Goal: Task Accomplishment & Management: Manage account settings

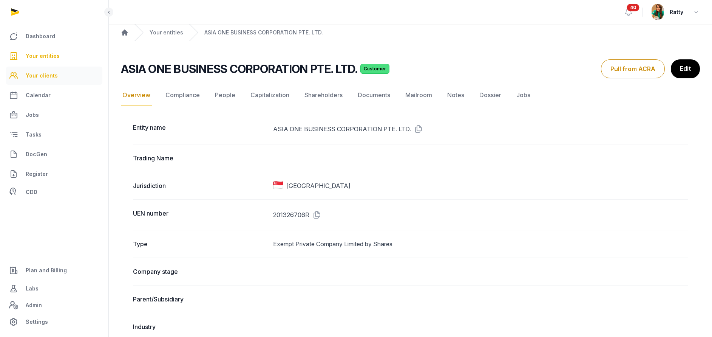
click at [52, 69] on link "Your clients" at bounding box center [54, 75] width 96 height 18
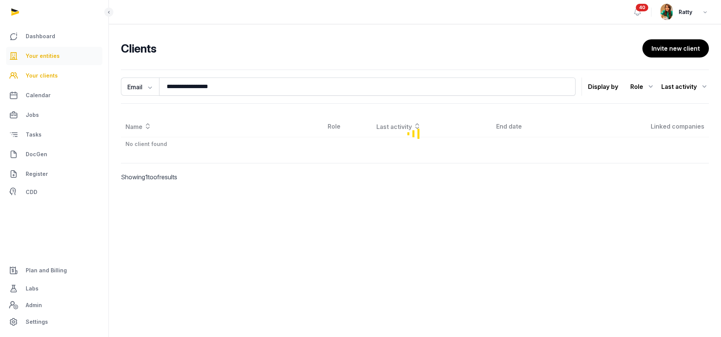
click at [50, 59] on span "Your entities" at bounding box center [43, 55] width 34 height 9
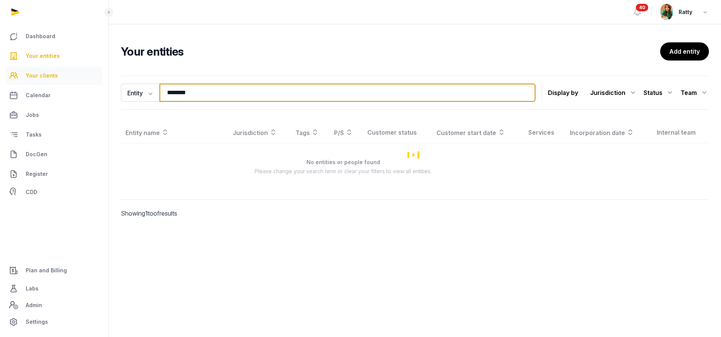
drag, startPoint x: 204, startPoint y: 95, endPoint x: 23, endPoint y: 76, distance: 181.5
click at [31, 76] on div "Dashboard Your entities Your clients Calendar Jobs Tasks DocGen Register CDD Pl…" at bounding box center [360, 168] width 721 height 337
type input "*****"
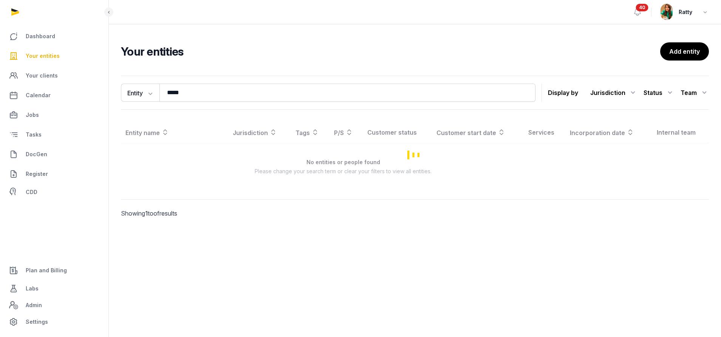
click at [47, 55] on span "Your entities" at bounding box center [43, 55] width 34 height 9
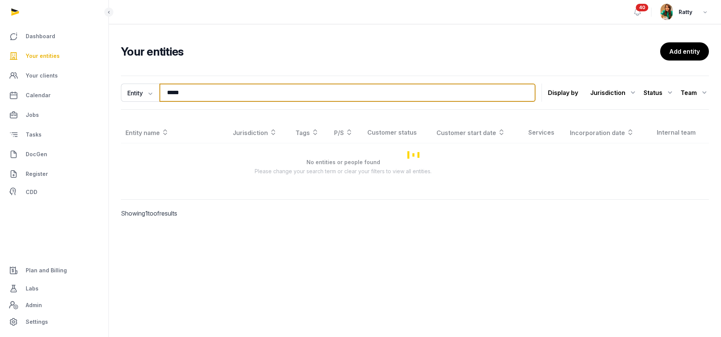
click at [226, 91] on input "*****" at bounding box center [347, 92] width 376 height 18
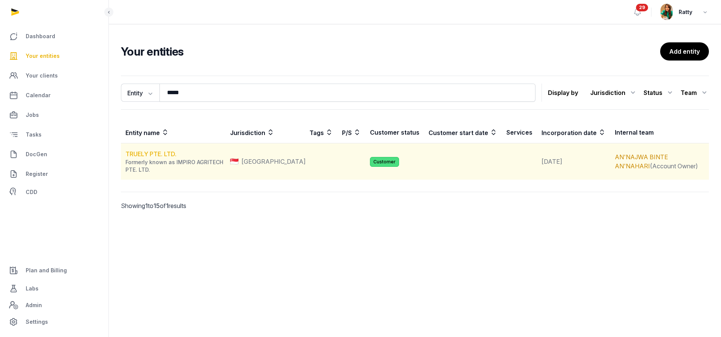
click at [139, 152] on link "TRUELY PTE. LTD." at bounding box center [150, 154] width 51 height 8
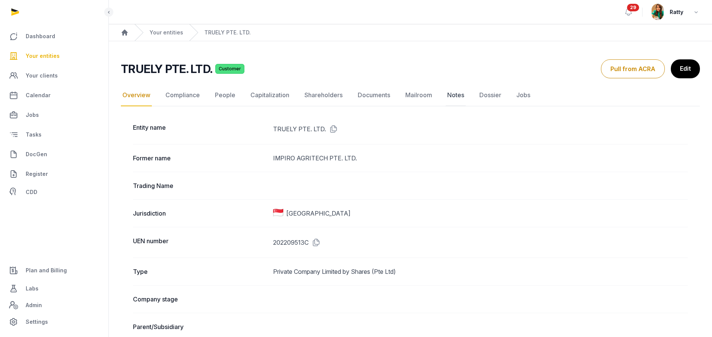
click at [448, 94] on link "Notes" at bounding box center [456, 95] width 20 height 22
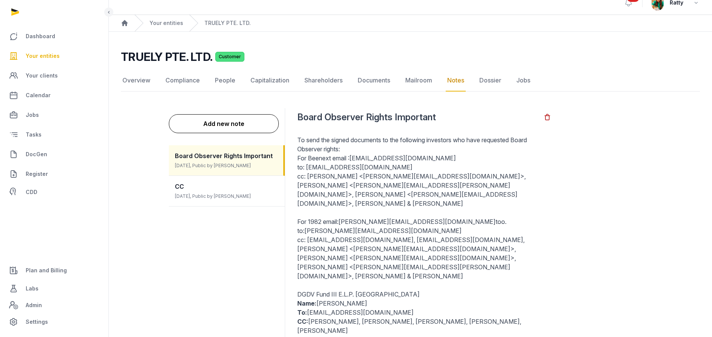
scroll to position [14, 0]
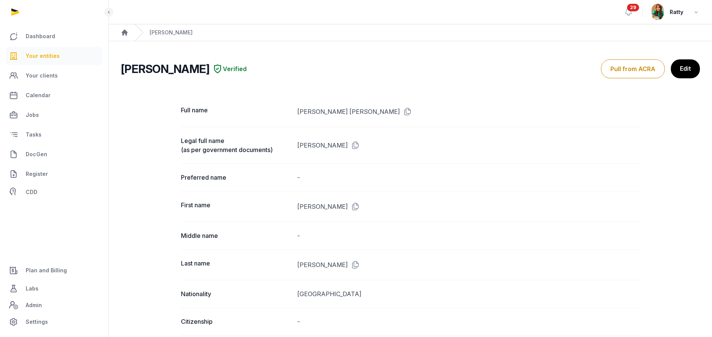
drag, startPoint x: 0, startPoint y: 0, endPoint x: 40, endPoint y: 54, distance: 67.0
click at [40, 54] on span "Your entities" at bounding box center [43, 55] width 34 height 9
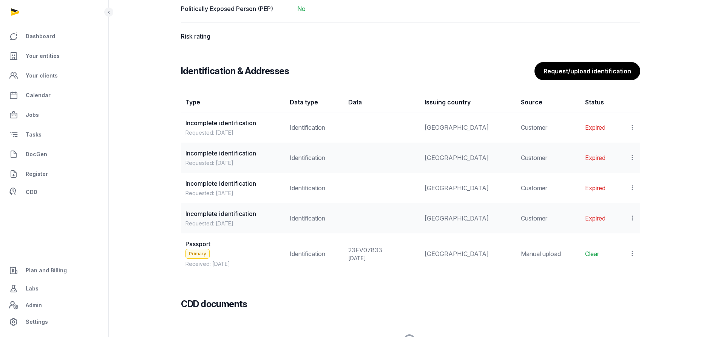
scroll to position [795, 0]
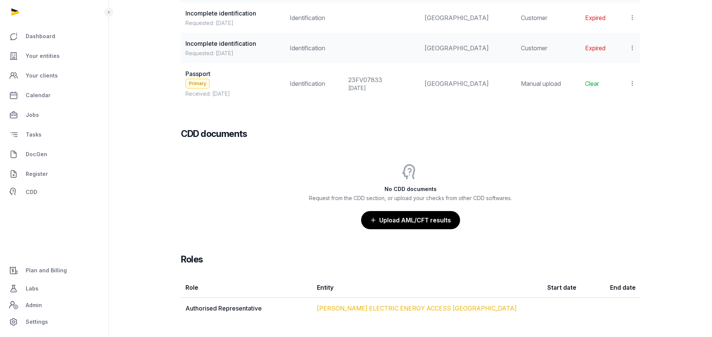
click at [402, 306] on link "SCHNEIDER ELECTRIC ENERGY ACCESS ASIA" at bounding box center [417, 308] width 200 height 8
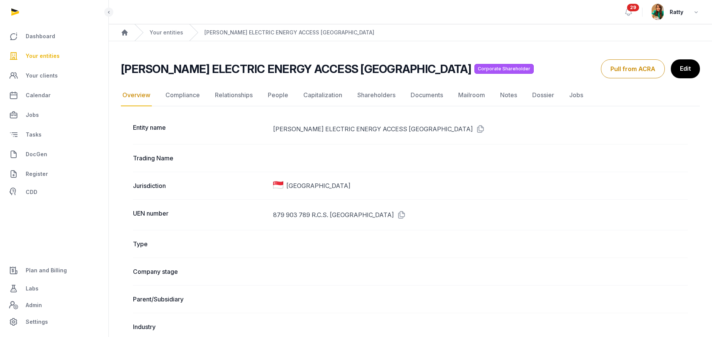
click at [276, 94] on link "People" at bounding box center [277, 95] width 23 height 22
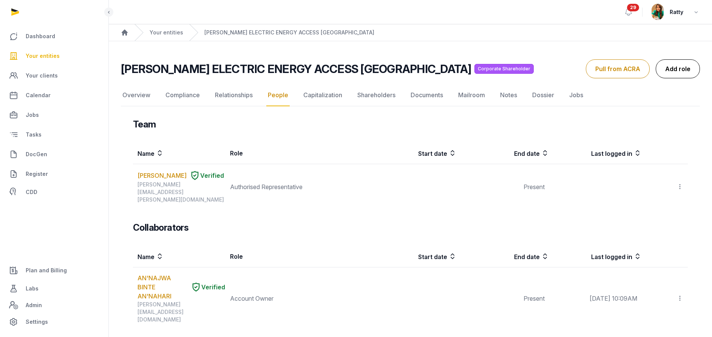
click at [673, 69] on link "Add role" at bounding box center [678, 68] width 44 height 19
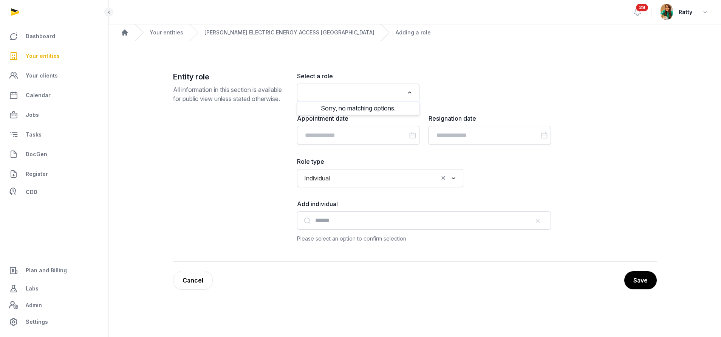
click at [361, 91] on input "Search for option" at bounding box center [352, 92] width 102 height 11
click at [349, 106] on li "Authorised Representative" at bounding box center [358, 108] width 122 height 11
type input "*****"
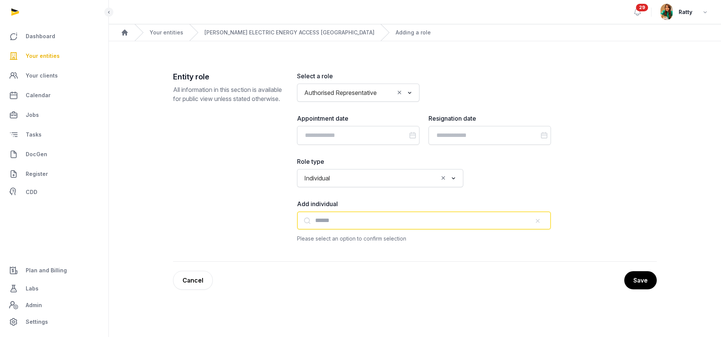
click at [331, 221] on input "text" at bounding box center [424, 220] width 254 height 18
paste input "**********"
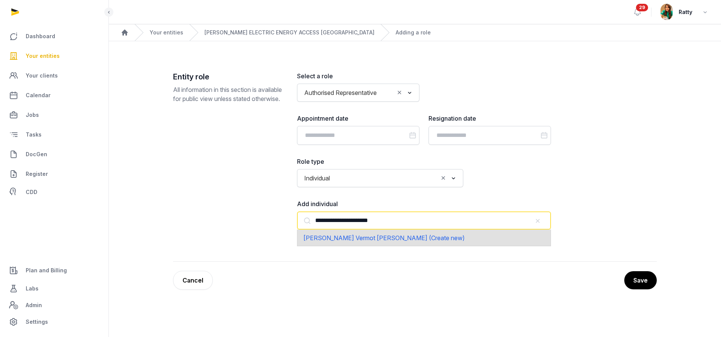
type input "**********"
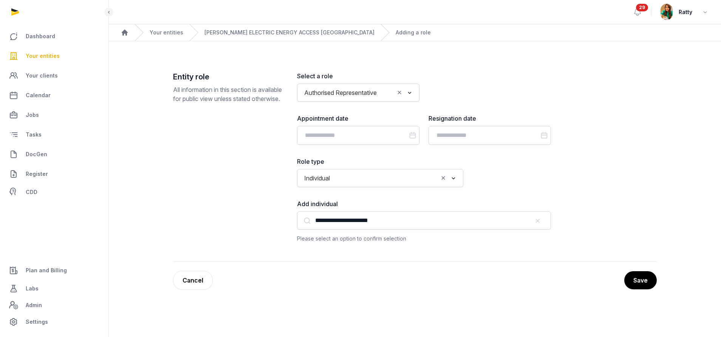
click at [42, 52] on span "Your entities" at bounding box center [43, 55] width 34 height 9
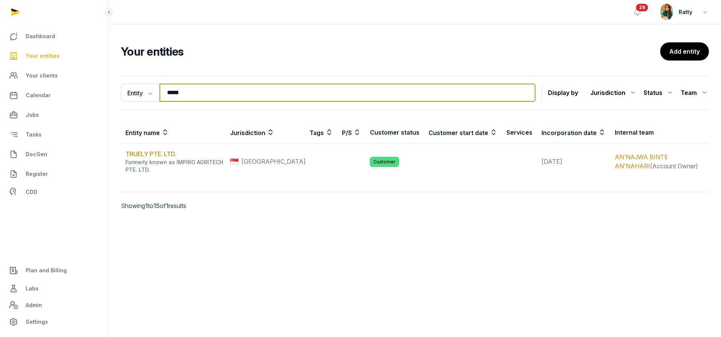
drag, startPoint x: 198, startPoint y: 89, endPoint x: -6, endPoint y: 88, distance: 204.7
click at [0, 88] on html "Dashboard Your entities Your clients Calendar Jobs Tasks DocGen Register CDD Pl…" at bounding box center [360, 168] width 721 height 337
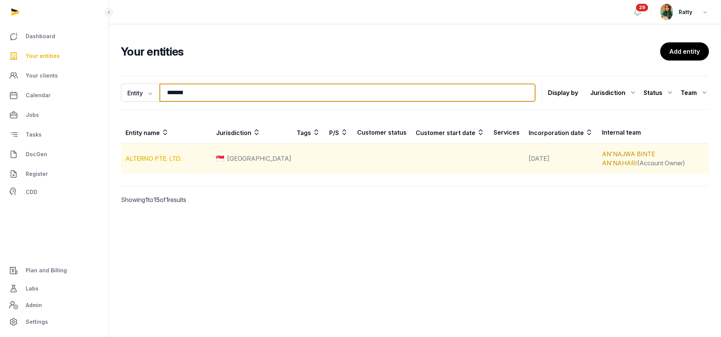
type input "*******"
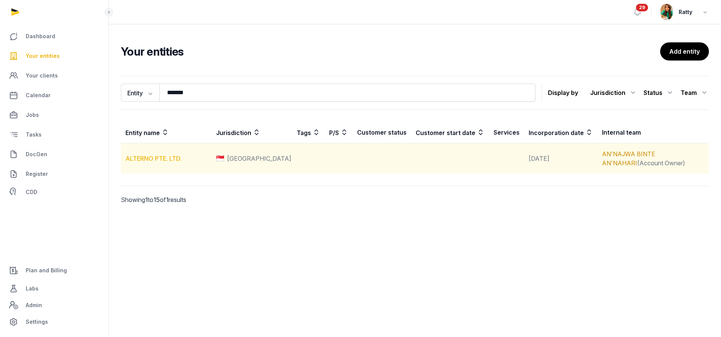
click at [149, 157] on link "ALTERNO PTE. LTD." at bounding box center [153, 158] width 56 height 8
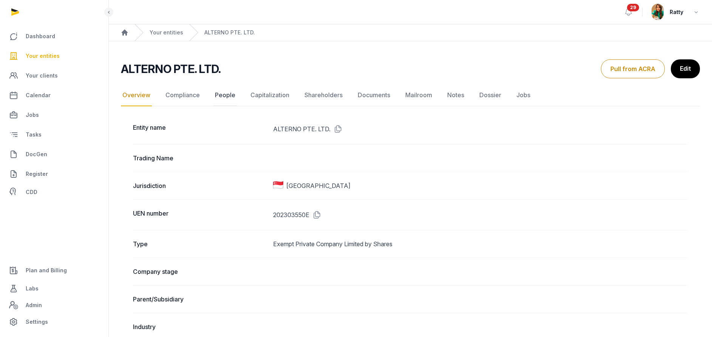
click at [218, 97] on link "People" at bounding box center [224, 95] width 23 height 22
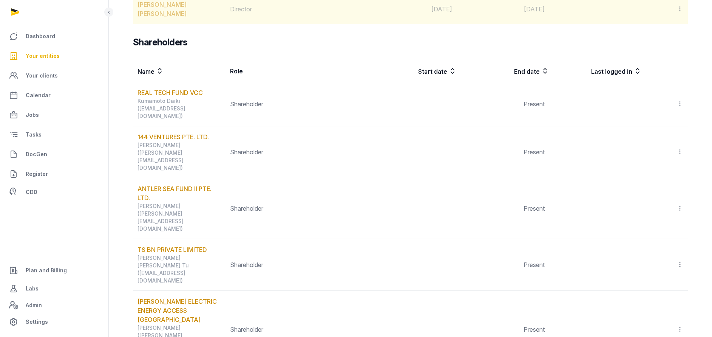
scroll to position [876, 0]
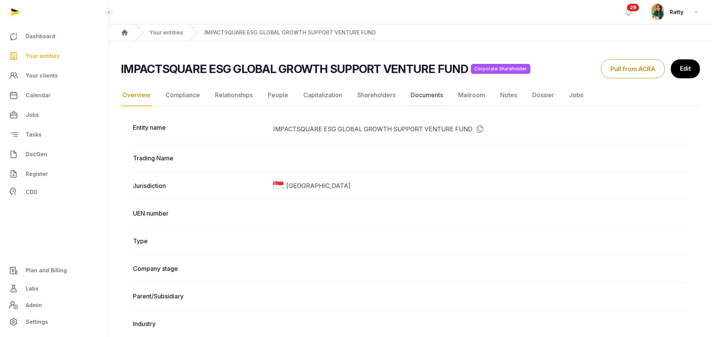
click at [431, 96] on link "Documents" at bounding box center [427, 95] width 36 height 22
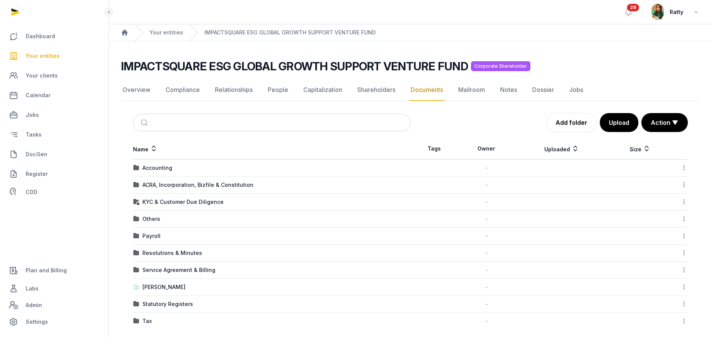
click at [154, 207] on td "KYC & Customer Due Diligence" at bounding box center [272, 201] width 278 height 17
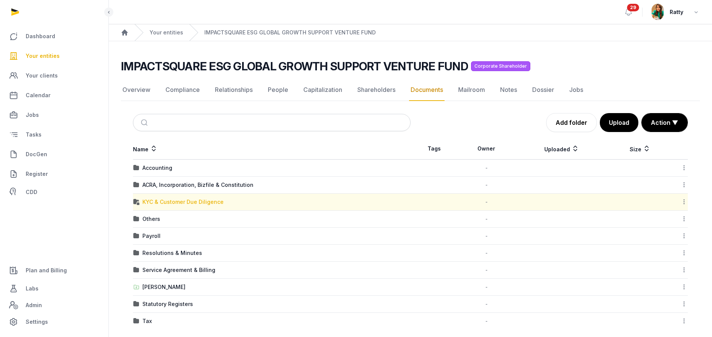
click at [154, 204] on div "KYC & Customer Due Diligence" at bounding box center [182, 202] width 81 height 8
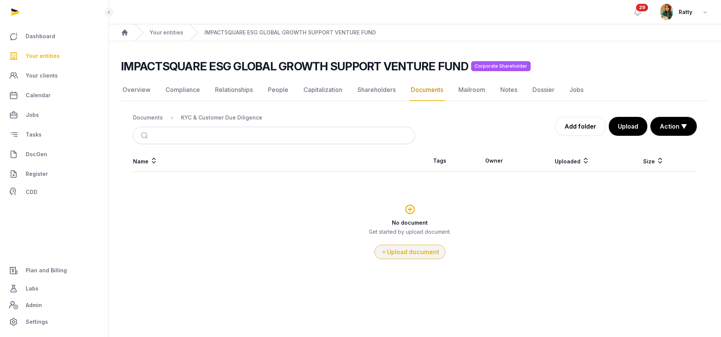
click at [399, 255] on button "Upload document" at bounding box center [409, 251] width 71 height 14
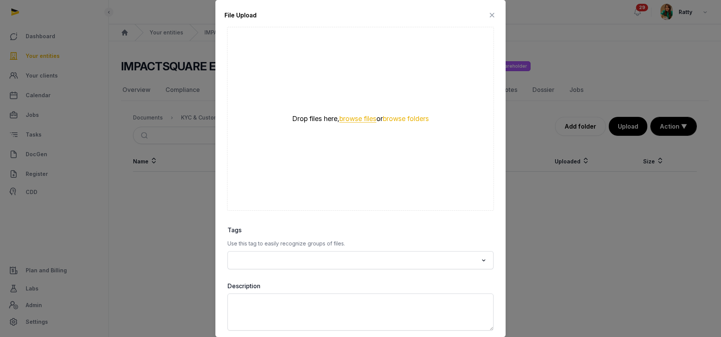
click at [343, 117] on button "browse files" at bounding box center [357, 118] width 37 height 7
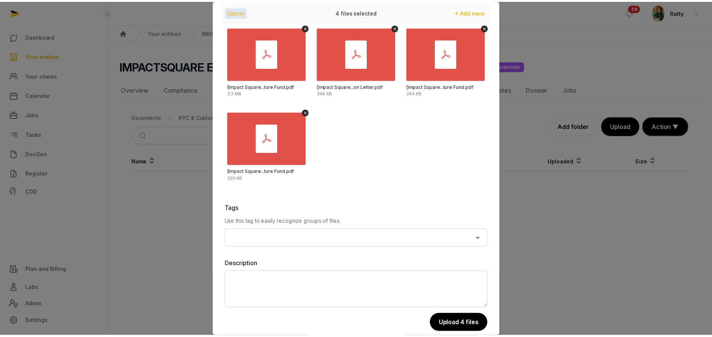
scroll to position [33, 0]
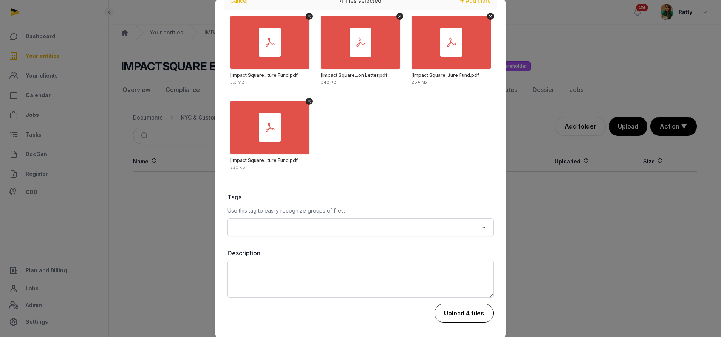
click at [445, 313] on button "Upload 4 files" at bounding box center [463, 312] width 59 height 19
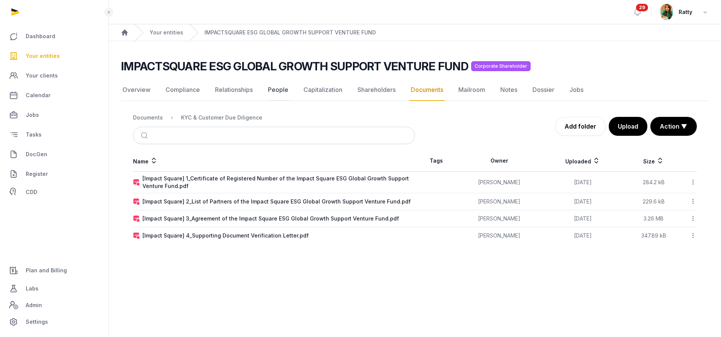
click at [278, 91] on link "People" at bounding box center [277, 90] width 23 height 22
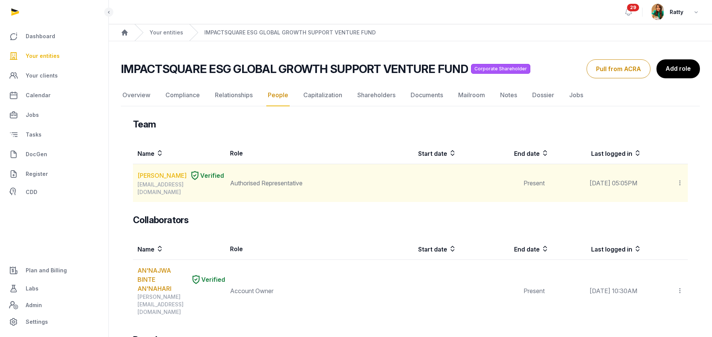
click at [161, 179] on link "Chun Seungbum" at bounding box center [161, 175] width 49 height 9
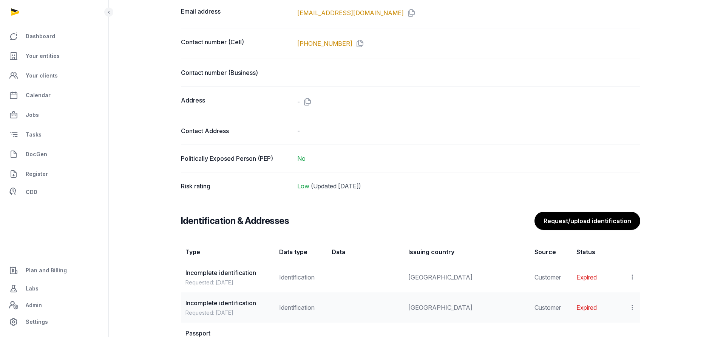
scroll to position [567, 0]
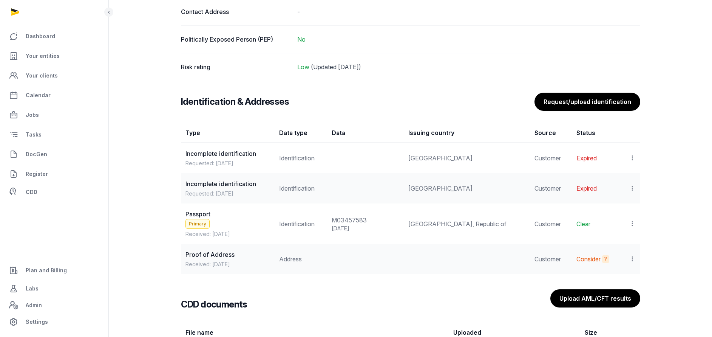
click at [630, 258] on icon at bounding box center [632, 259] width 7 height 8
click at [623, 276] on span "View" at bounding box center [622, 279] width 14 height 8
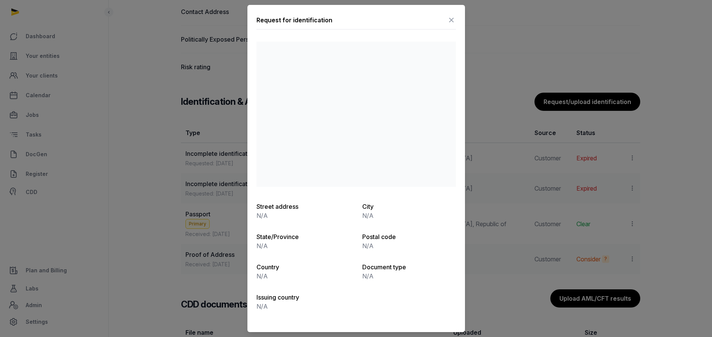
click at [454, 17] on icon at bounding box center [451, 20] width 9 height 12
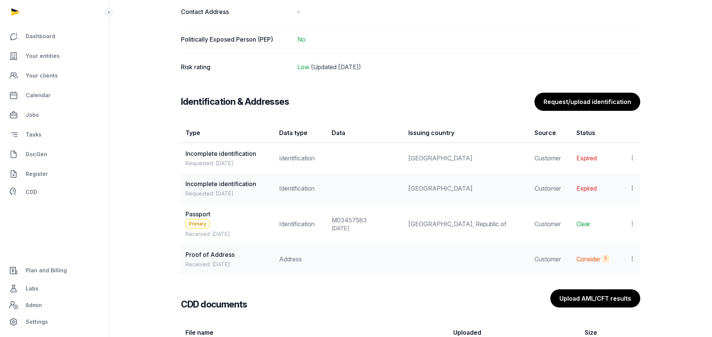
click at [633, 224] on icon at bounding box center [632, 223] width 7 height 8
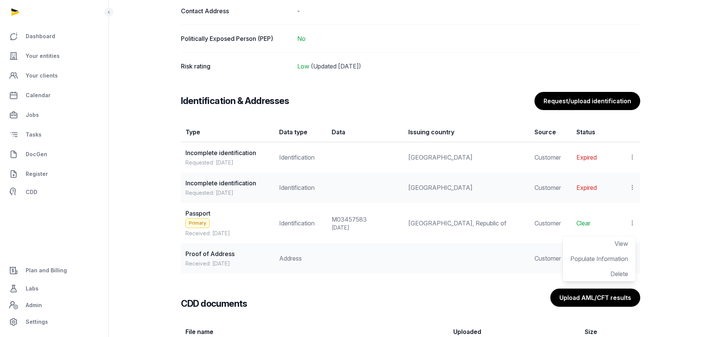
scroll to position [709, 0]
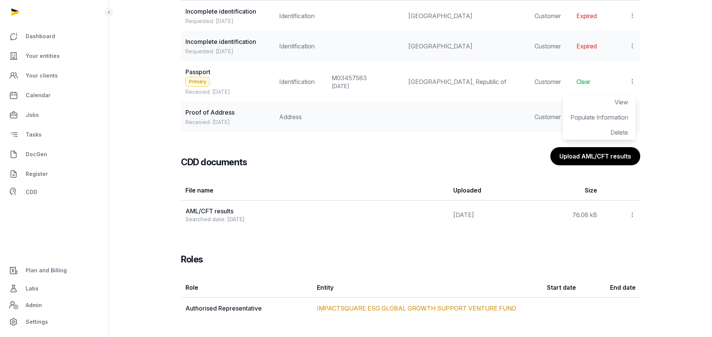
click at [633, 115] on icon at bounding box center [632, 117] width 7 height 8
click at [618, 137] on span "View" at bounding box center [622, 137] width 14 height 8
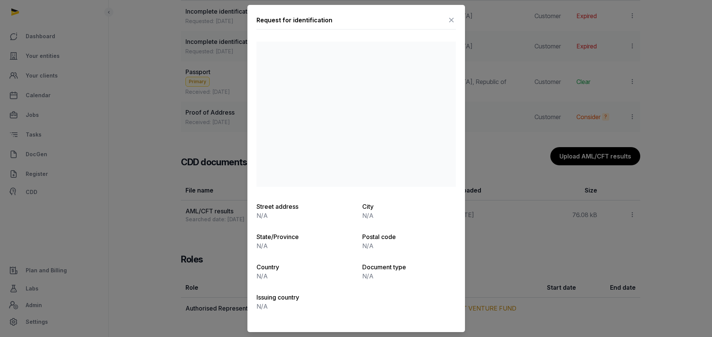
click at [449, 20] on icon at bounding box center [451, 20] width 9 height 12
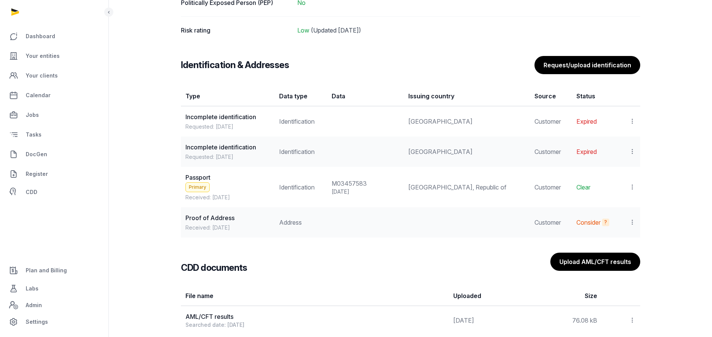
scroll to position [482, 0]
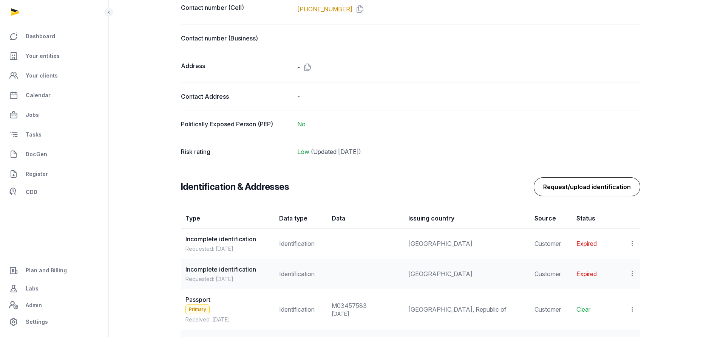
click at [586, 193] on button "Request/upload identification" at bounding box center [587, 186] width 107 height 19
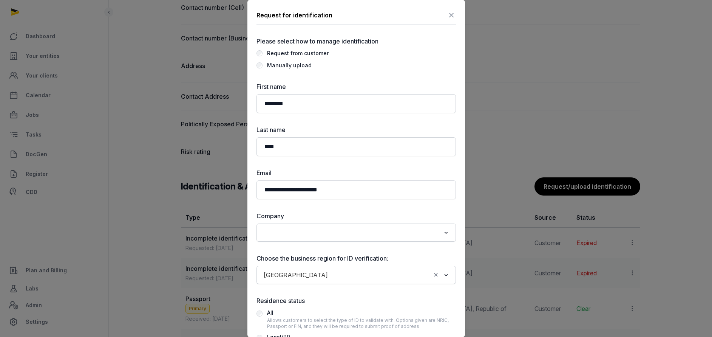
scroll to position [57, 0]
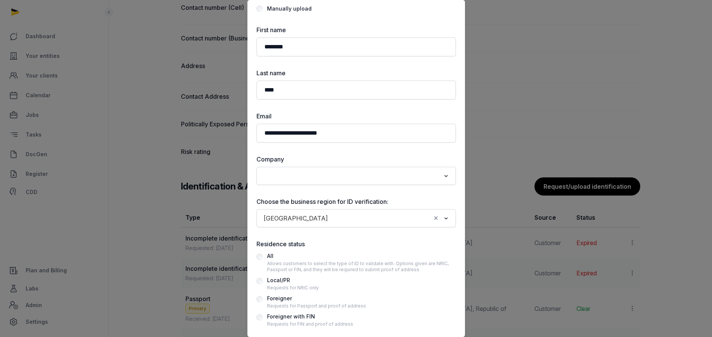
click at [307, 173] on input "Search for option" at bounding box center [350, 175] width 179 height 11
click at [312, 187] on li "IMPACTSQUARE ESG GLOBAL GROWTH SUPPORT VENTURE FUND" at bounding box center [356, 192] width 199 height 11
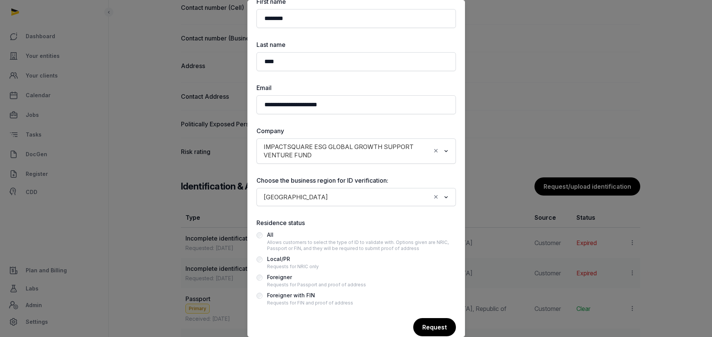
scroll to position [99, 0]
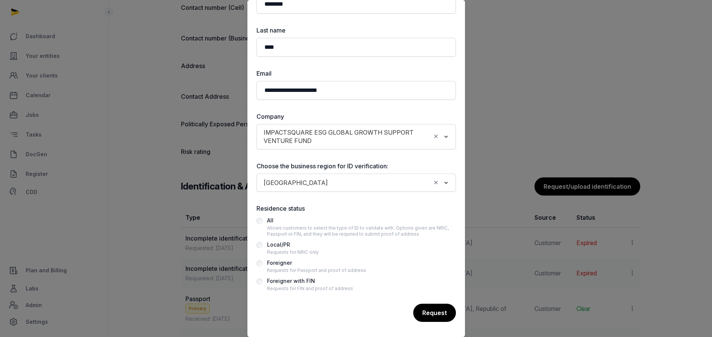
click at [284, 266] on div "Foreigner" at bounding box center [316, 262] width 99 height 9
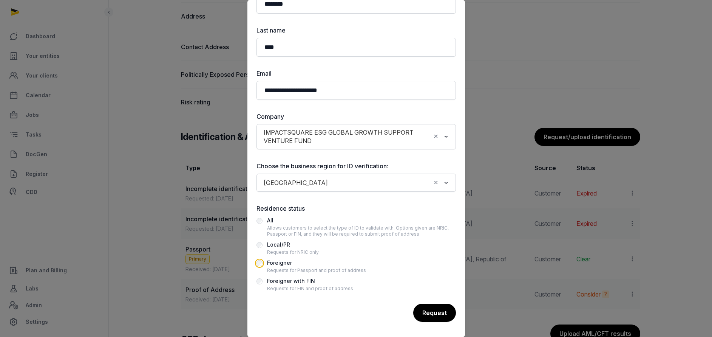
scroll to position [595, 0]
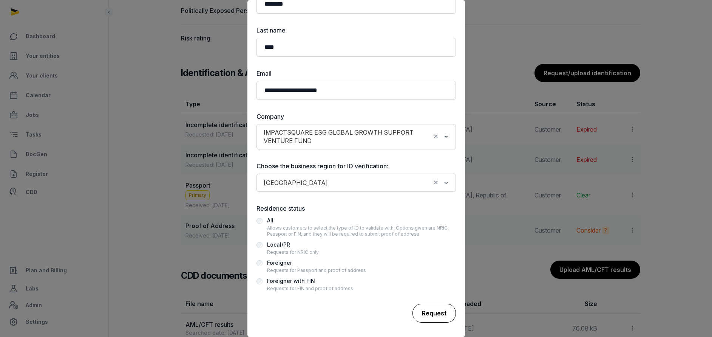
click at [428, 313] on div "Request" at bounding box center [433, 312] width 43 height 19
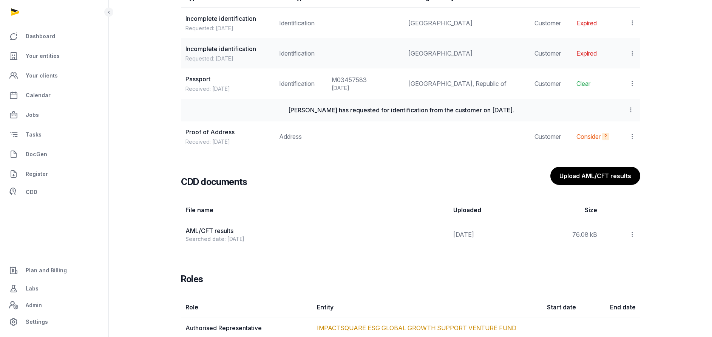
scroll to position [721, 0]
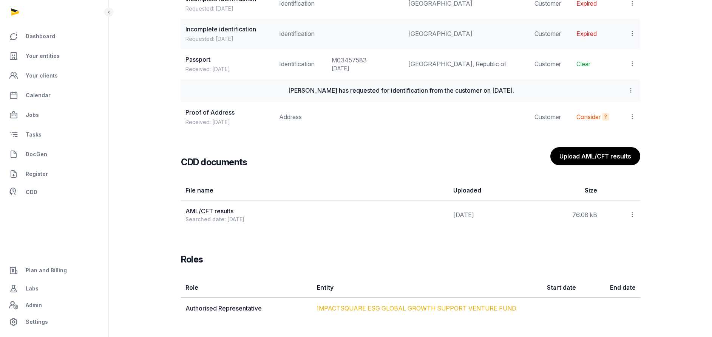
click at [389, 307] on link "IMPACTSQUARE ESG GLOBAL GROWTH SUPPORT VENTURE FUND" at bounding box center [416, 308] width 199 height 8
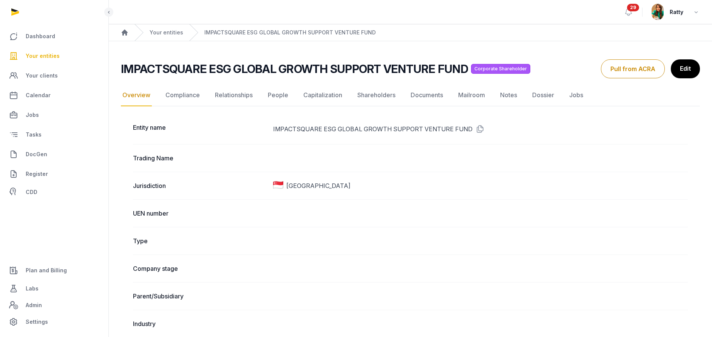
click at [683, 68] on link "Edit" at bounding box center [685, 68] width 29 height 19
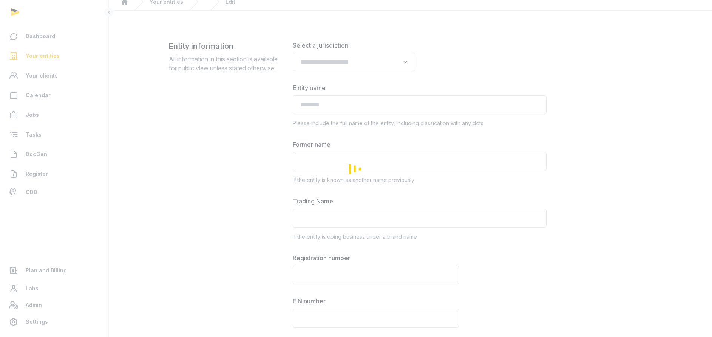
type input "**********"
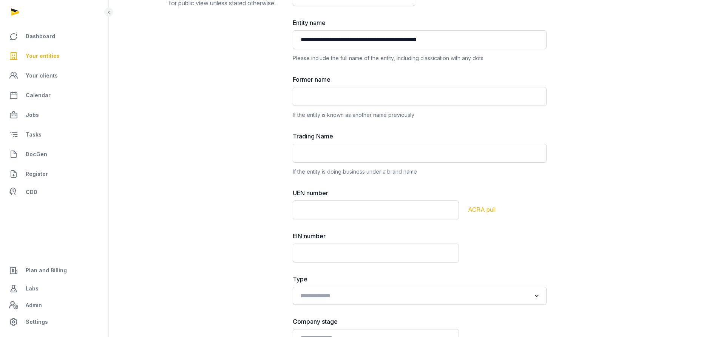
scroll to position [113, 0]
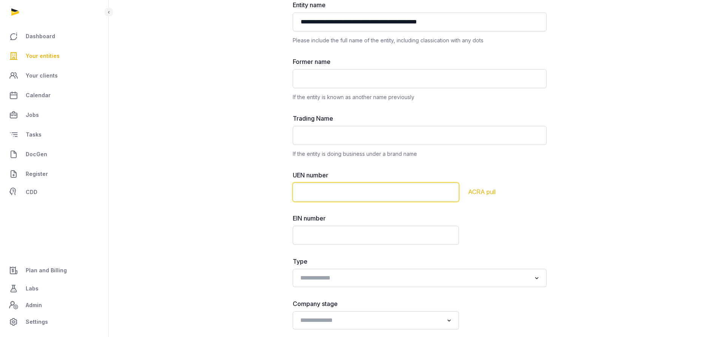
click at [324, 193] on input "text" at bounding box center [376, 191] width 166 height 19
type input "**********"
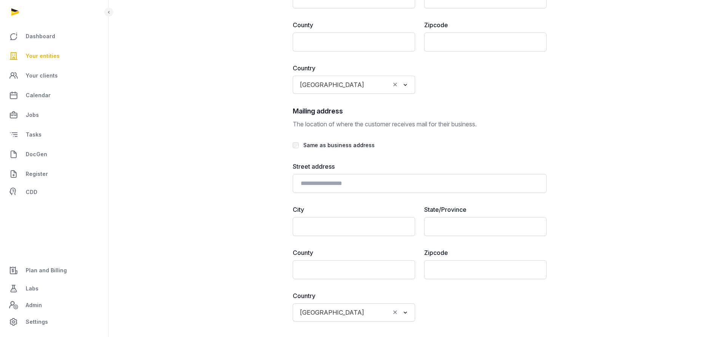
scroll to position [1765, 0]
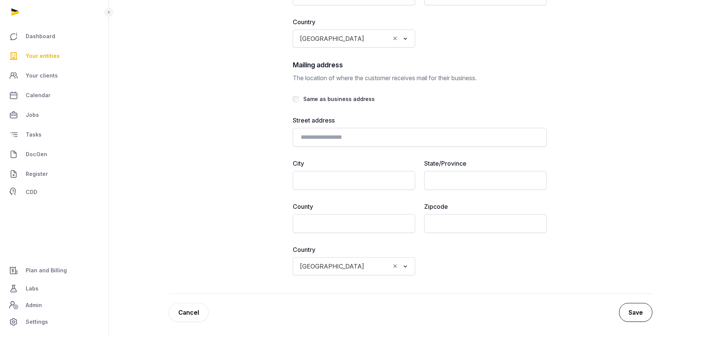
click at [626, 315] on button "Save" at bounding box center [635, 312] width 33 height 19
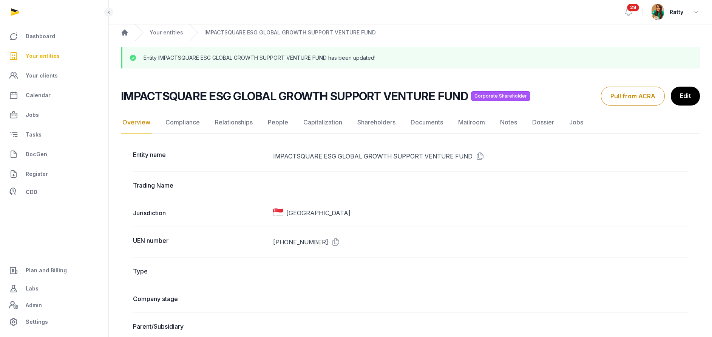
drag, startPoint x: 680, startPoint y: 96, endPoint x: 675, endPoint y: 99, distance: 5.8
click at [680, 96] on link "Edit" at bounding box center [685, 95] width 29 height 19
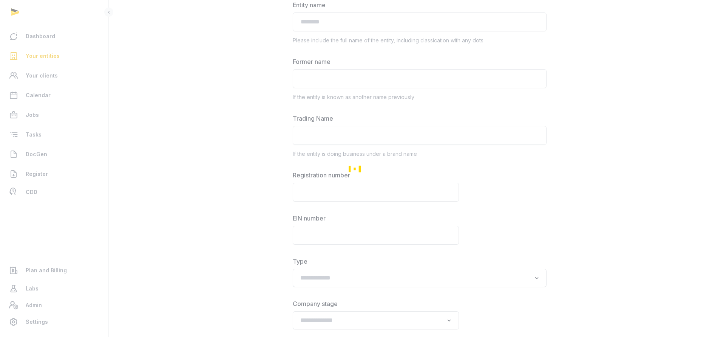
type input "**********"
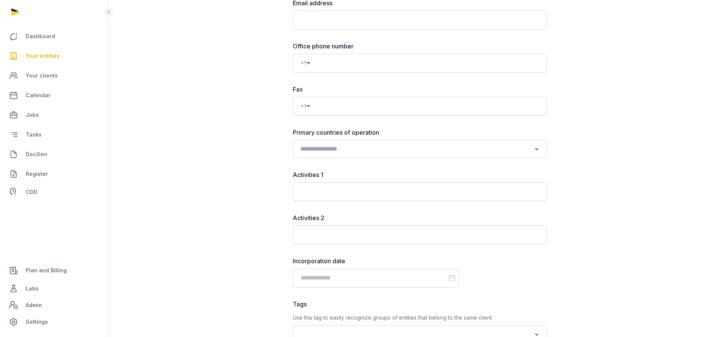
scroll to position [745, 0]
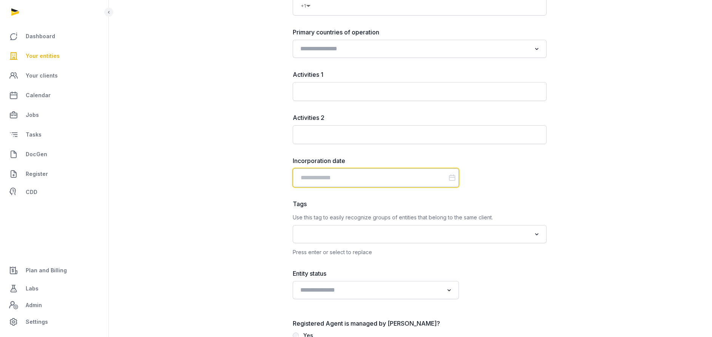
click at [312, 174] on input "Datepicker input" at bounding box center [376, 177] width 166 height 19
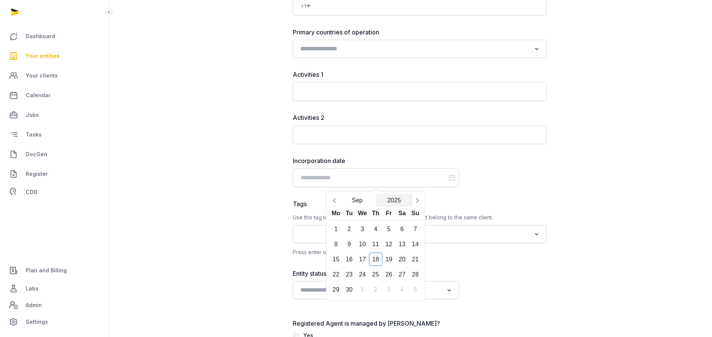
click at [391, 198] on button "2025" at bounding box center [394, 199] width 37 height 13
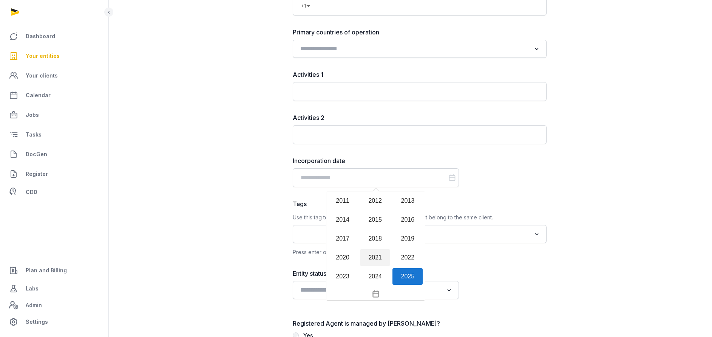
scroll to position [676, 0]
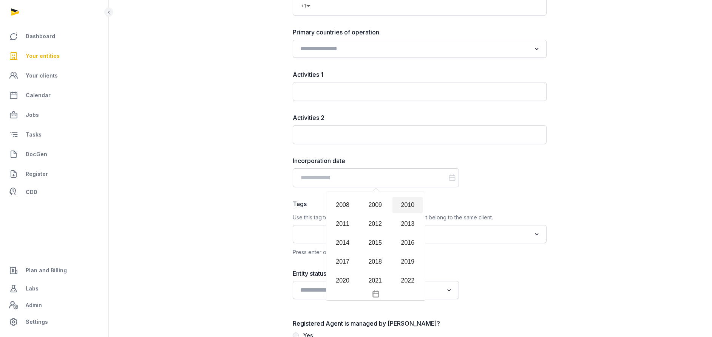
click at [397, 207] on div "2010" at bounding box center [407, 204] width 30 height 17
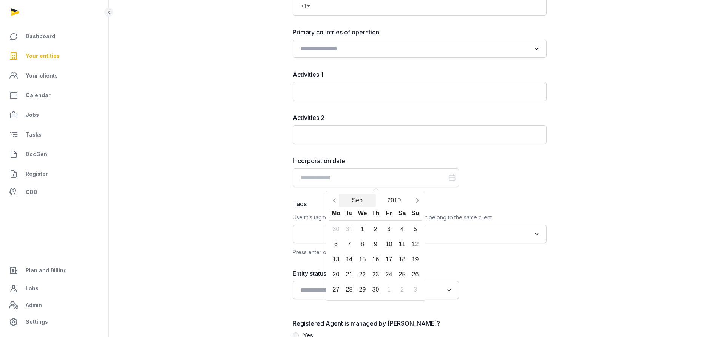
click at [353, 196] on button "Sep" at bounding box center [357, 199] width 37 height 13
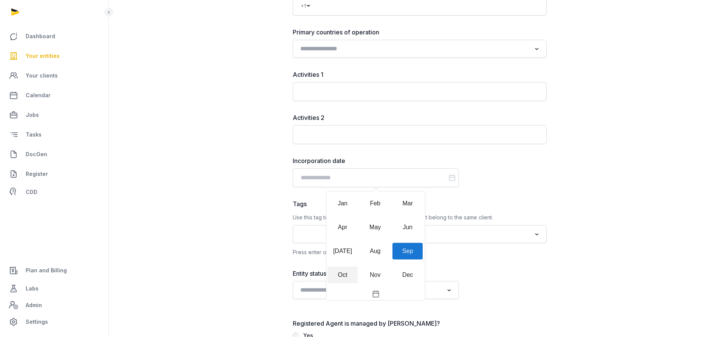
click at [344, 278] on div "Oct" at bounding box center [342, 274] width 30 height 17
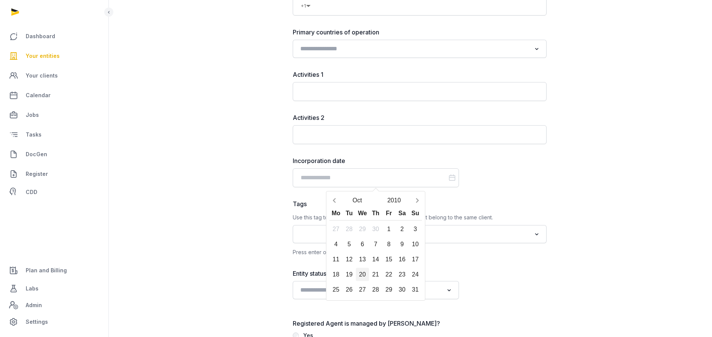
click at [359, 272] on div "20" at bounding box center [362, 273] width 13 height 13
type input "**********"
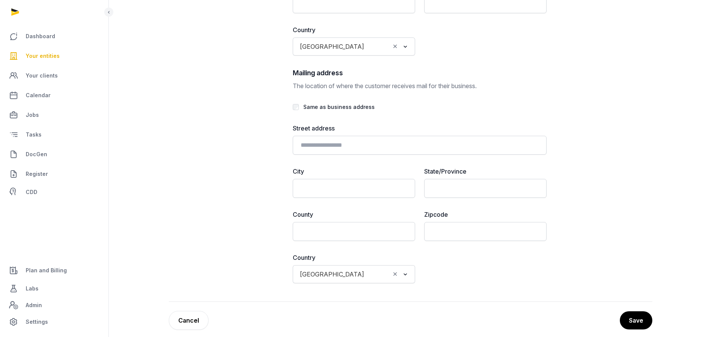
scroll to position [1765, 0]
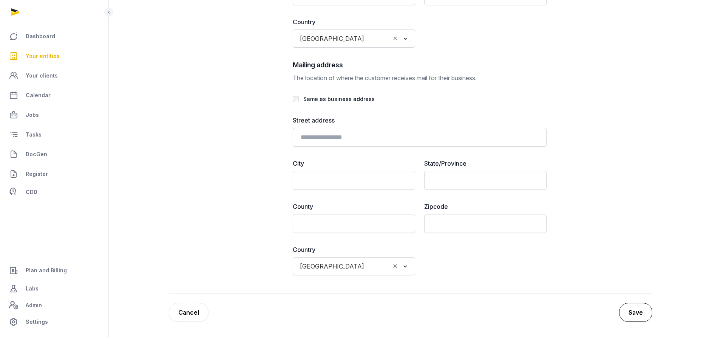
click at [637, 311] on button "Save" at bounding box center [635, 312] width 33 height 19
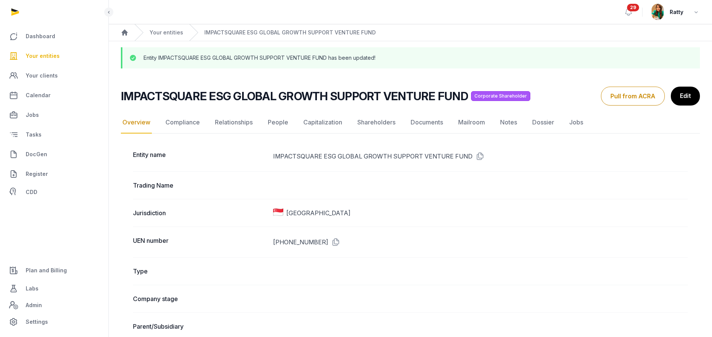
click at [47, 55] on span "Your entities" at bounding box center [43, 55] width 34 height 9
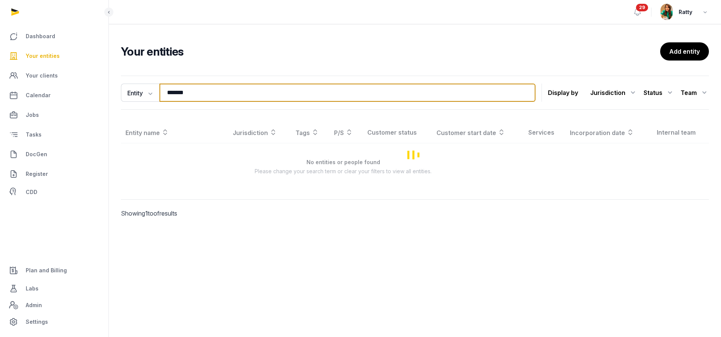
drag, startPoint x: 251, startPoint y: 93, endPoint x: -10, endPoint y: 68, distance: 262.2
click at [0, 68] on html "Dashboard Your entities Your clients Calendar Jobs Tasks DocGen Register CDD Pl…" at bounding box center [360, 168] width 721 height 337
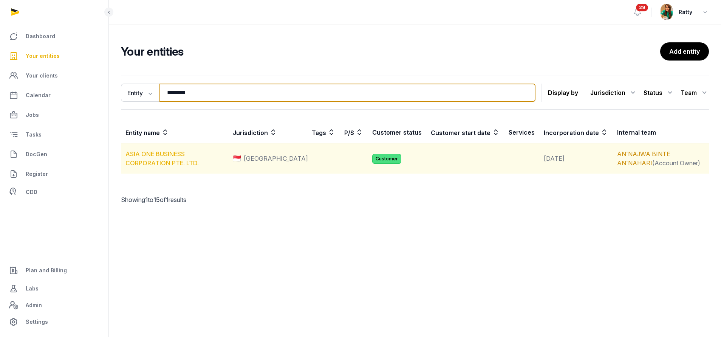
type input "********"
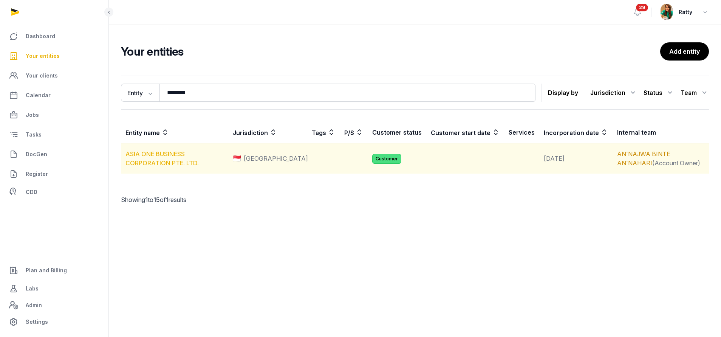
click at [154, 153] on link "ASIA ONE BUSINESS CORPORATION PTE. LTD." at bounding box center [161, 158] width 73 height 17
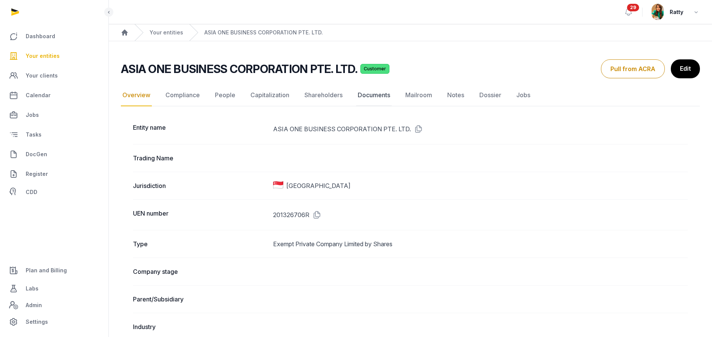
click at [371, 95] on link "Documents" at bounding box center [374, 95] width 36 height 22
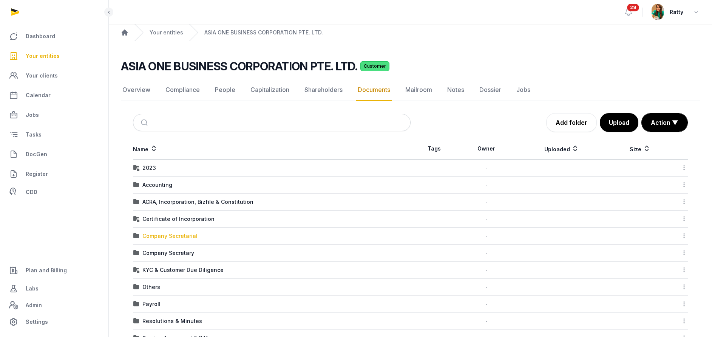
click at [172, 238] on div "Company Secretarial" at bounding box center [169, 236] width 55 height 8
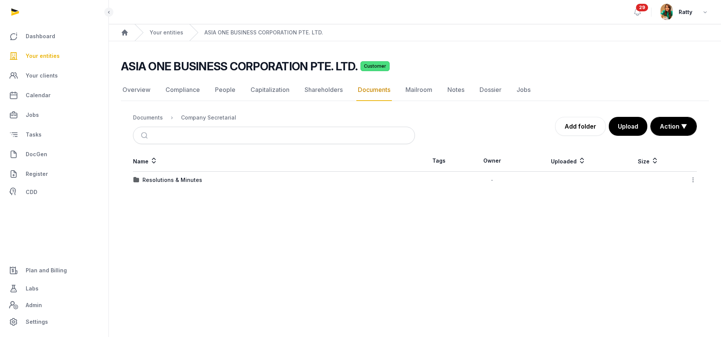
click at [155, 179] on div "Resolutions & Minutes" at bounding box center [172, 180] width 60 height 8
click at [155, 179] on div "2025" at bounding box center [148, 180] width 13 height 8
click at [155, 179] on div "AGM/AR FYE 2024" at bounding box center [166, 180] width 48 height 8
click at [155, 179] on div "EOT" at bounding box center [273, 180] width 281 height 8
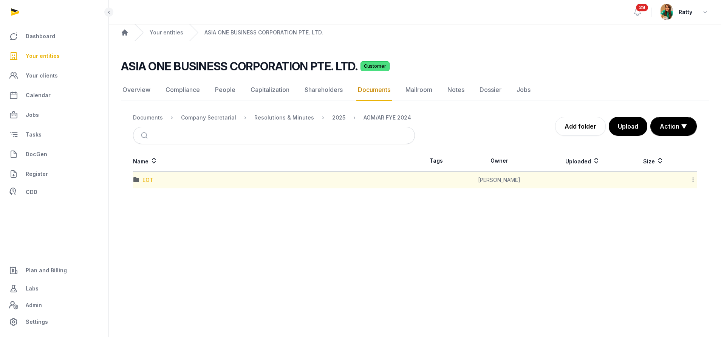
click at [144, 179] on div "EOT" at bounding box center [147, 180] width 11 height 8
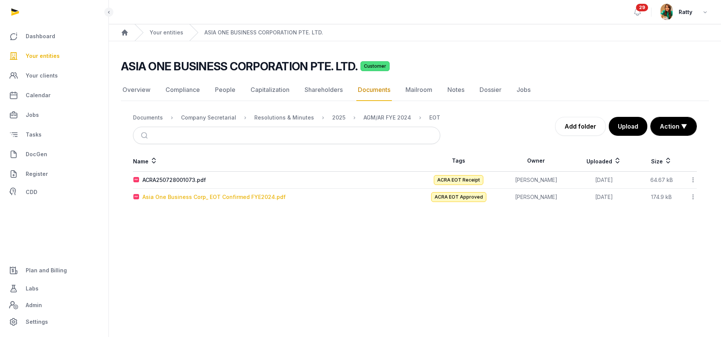
click at [173, 197] on div "Asia One Business Corp_ EOT Confirmed FYE2024.pdf" at bounding box center [213, 197] width 143 height 8
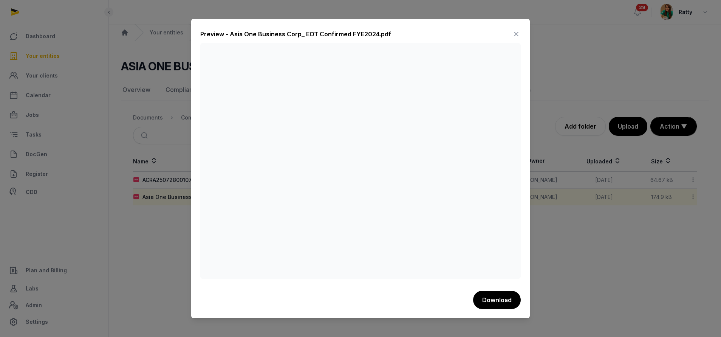
click at [515, 32] on icon at bounding box center [515, 34] width 9 height 12
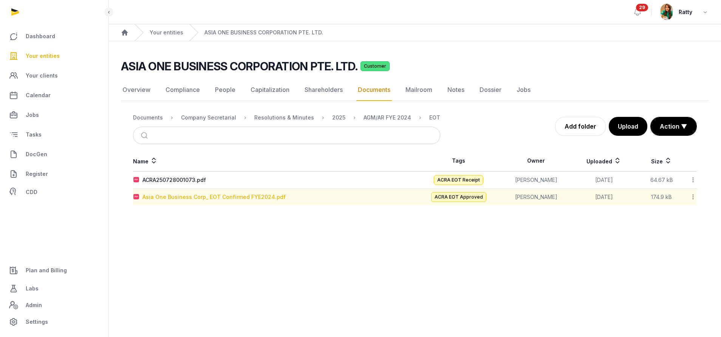
click at [177, 196] on div "Asia One Business Corp_ EOT Confirmed FYE2024.pdf" at bounding box center [213, 197] width 143 height 8
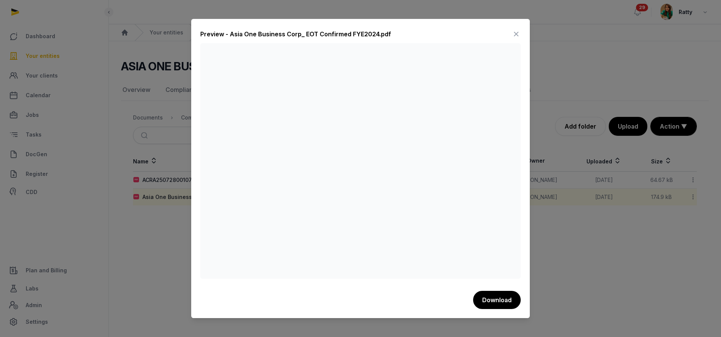
click at [517, 35] on icon at bounding box center [515, 34] width 9 height 12
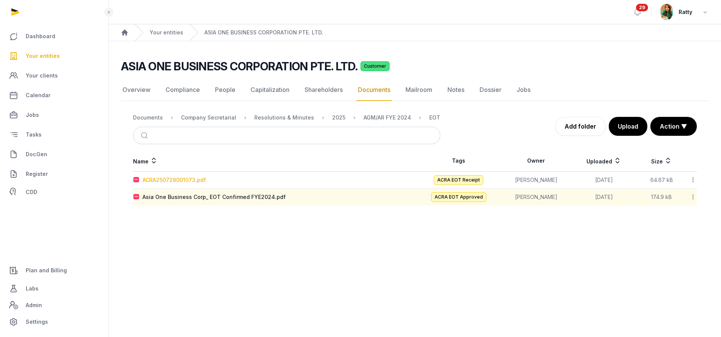
click at [185, 181] on div "ACRA250728001073.pdf" at bounding box center [173, 180] width 63 height 8
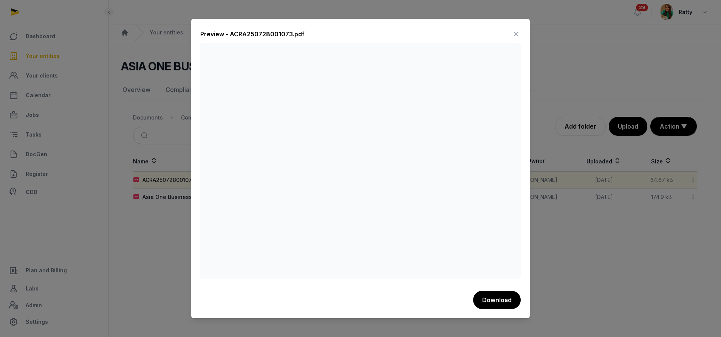
click at [517, 34] on icon at bounding box center [515, 34] width 9 height 12
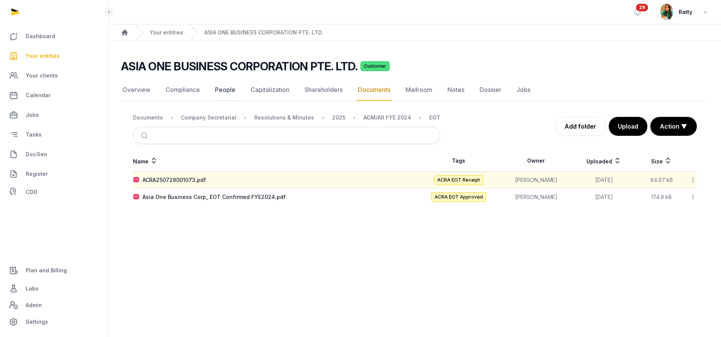
click at [223, 87] on link "People" at bounding box center [224, 90] width 23 height 22
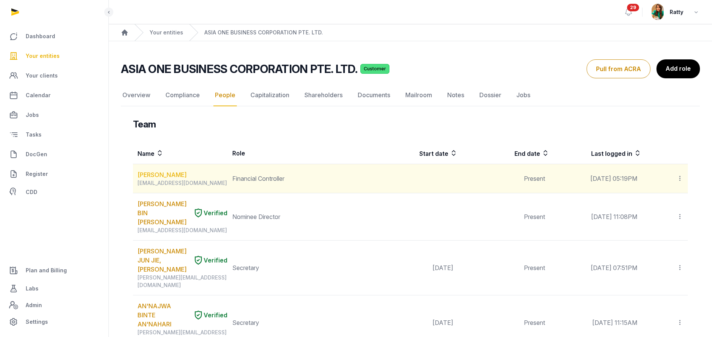
click at [165, 172] on link "Irina Shumova" at bounding box center [161, 174] width 49 height 9
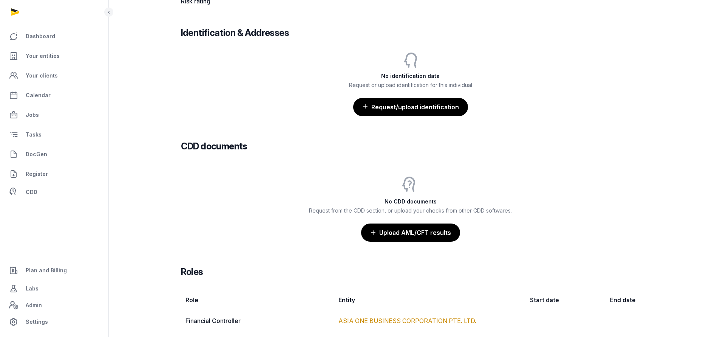
scroll to position [397, 0]
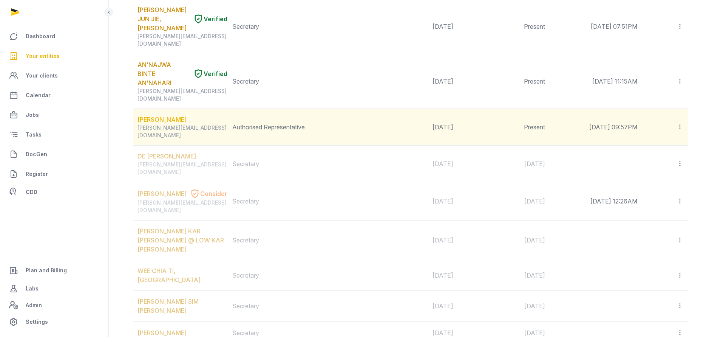
scroll to position [170, 0]
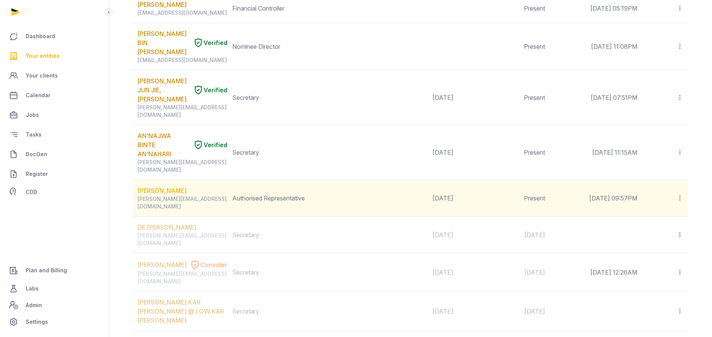
click at [161, 186] on link "RUSTAM YULDASHEV" at bounding box center [161, 190] width 49 height 9
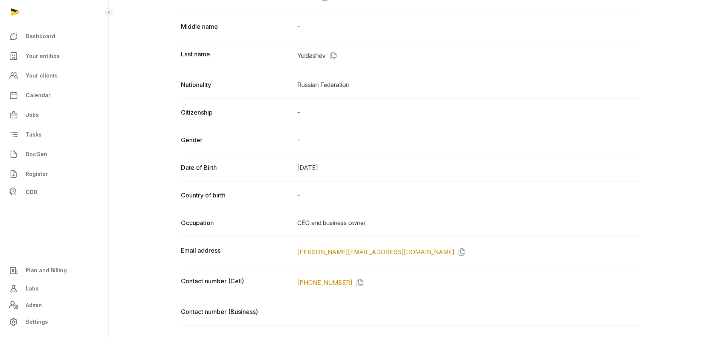
scroll to position [227, 0]
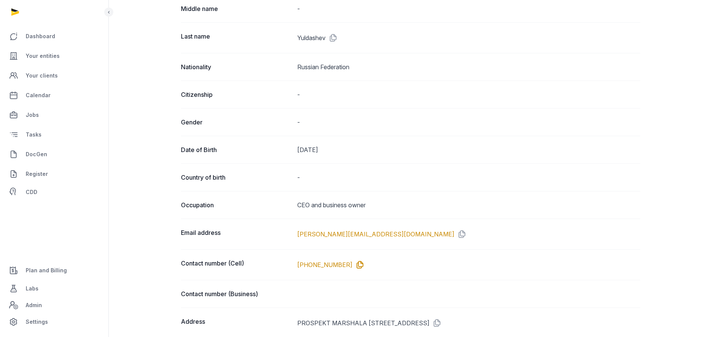
click at [352, 265] on icon at bounding box center [358, 264] width 12 height 12
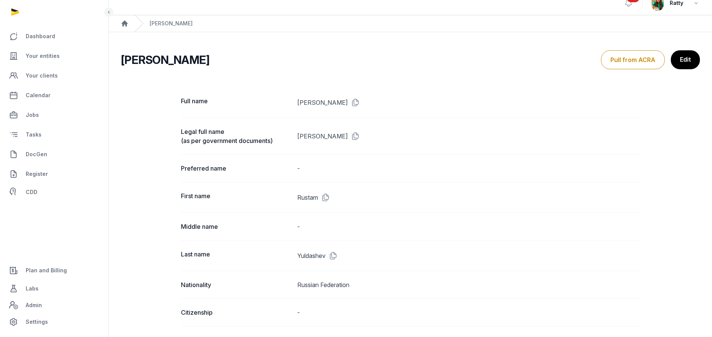
scroll to position [0, 0]
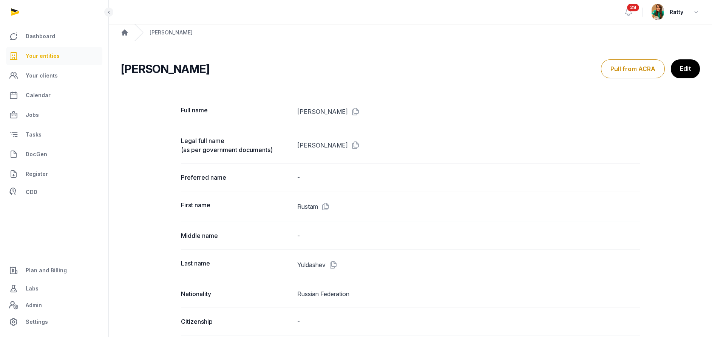
click at [42, 57] on span "Your entities" at bounding box center [43, 55] width 34 height 9
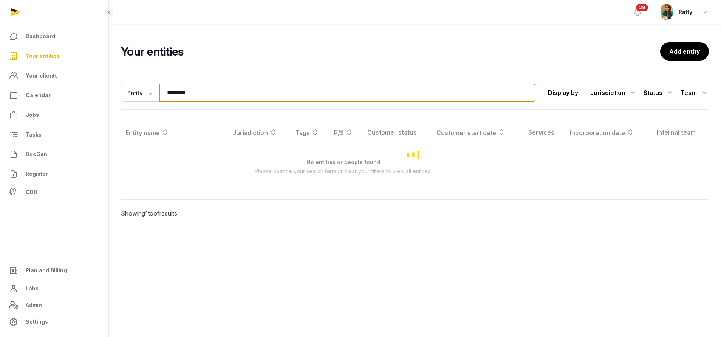
drag, startPoint x: 200, startPoint y: 97, endPoint x: -29, endPoint y: 40, distance: 236.1
click at [0, 40] on html "Dashboard Your entities Your clients Calendar Jobs Tasks DocGen Register CDD Pl…" at bounding box center [360, 168] width 721 height 337
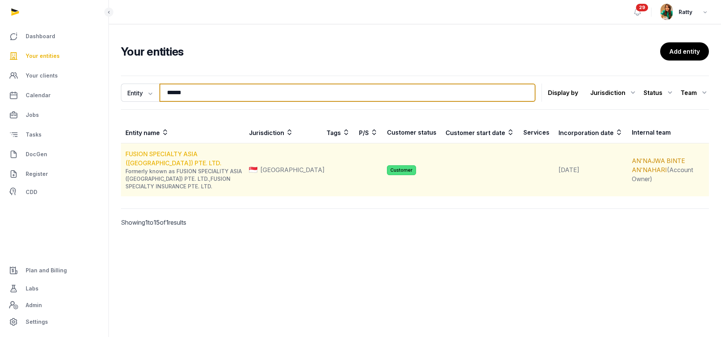
type input "******"
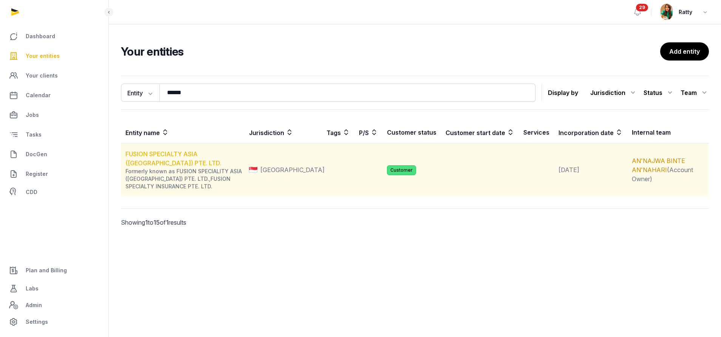
click at [168, 154] on link "FUSION SPECIALTY ASIA (SINGAPORE) PTE. LTD." at bounding box center [173, 158] width 96 height 17
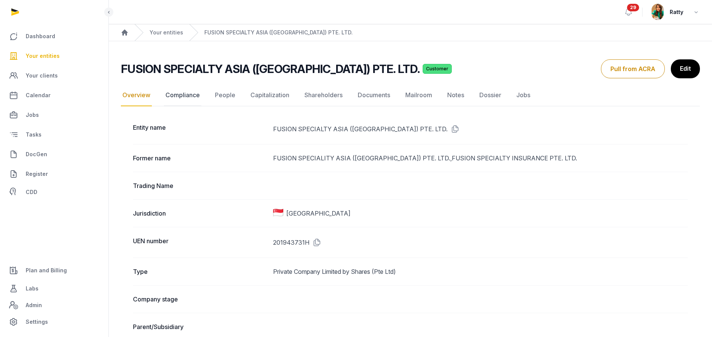
click at [183, 97] on link "Compliance" at bounding box center [182, 95] width 37 height 22
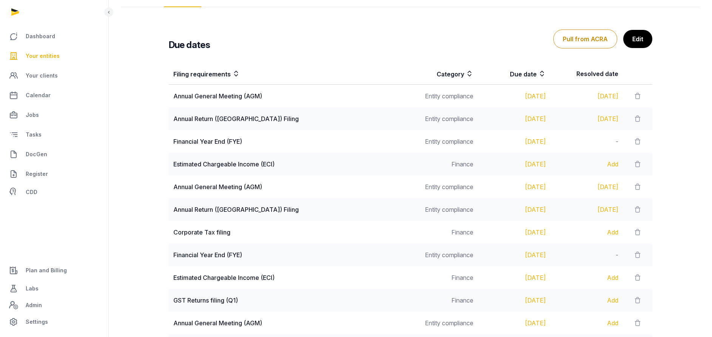
scroll to position [57, 0]
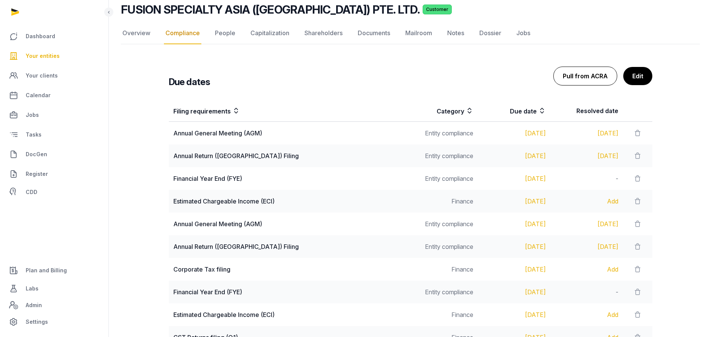
click at [581, 81] on button "Pull from ACRA" at bounding box center [585, 75] width 64 height 19
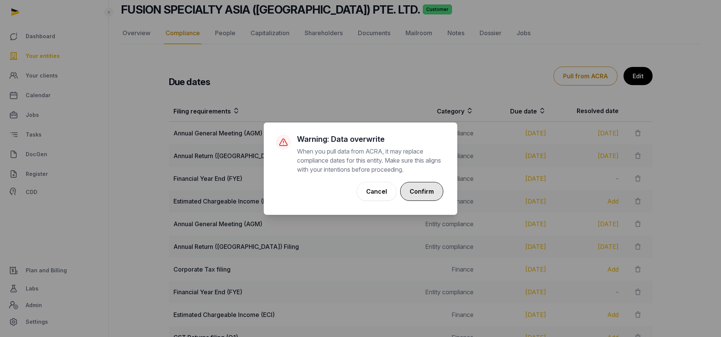
click at [423, 191] on button "Confirm" at bounding box center [421, 191] width 43 height 19
